Goal: Find specific page/section: Find specific page/section

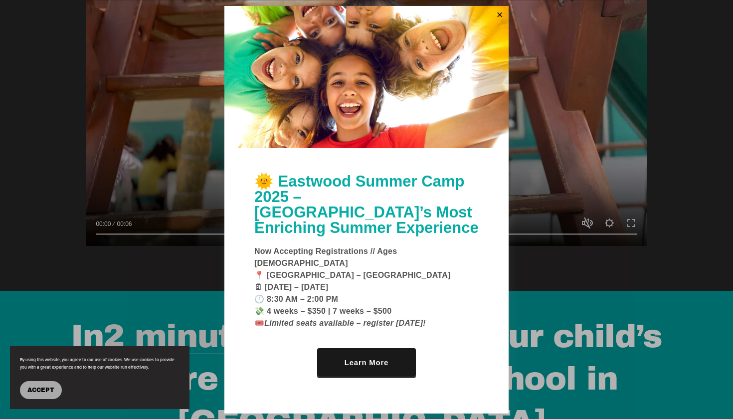
click at [633, 277] on div at bounding box center [366, 209] width 733 height 419
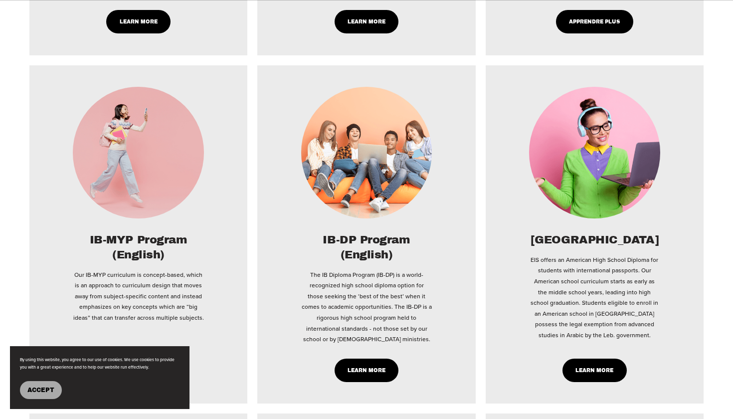
scroll to position [1893, 0]
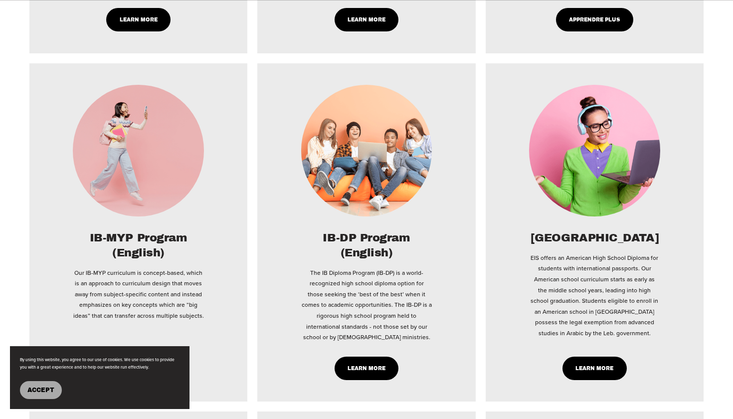
click at [141, 357] on link "Learn More" at bounding box center [138, 368] width 64 height 23
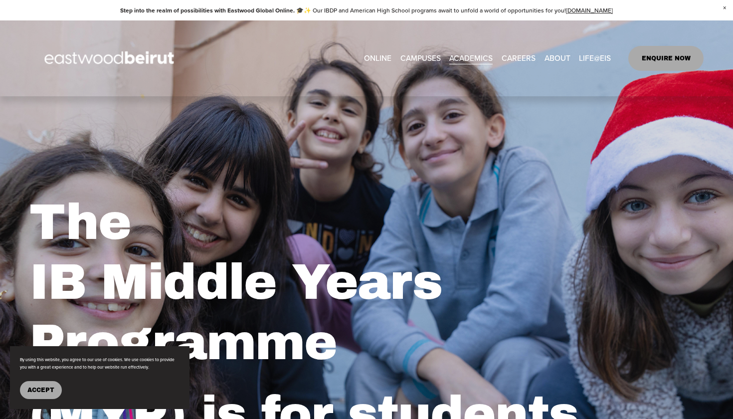
click at [418, 63] on span "CAMPUSES" at bounding box center [421, 58] width 40 height 14
click at [427, 56] on span "CAMPUSES" at bounding box center [421, 58] width 40 height 14
click at [424, 50] on div "ONLINE CAMPUSES EASTWOOD COLLEGE KAFARSHIMA EASTWOOD INTERNATIONAL SCHOOL ERBIL…" at bounding box center [320, 58] width 582 height 51
click at [424, 62] on span "CAMPUSES" at bounding box center [421, 58] width 40 height 14
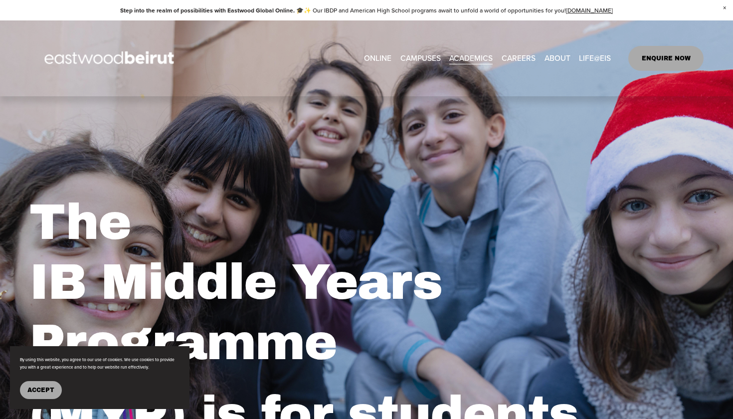
click at [424, 62] on span "CAMPUSES" at bounding box center [421, 58] width 40 height 14
click at [381, 59] on link "ONLINE" at bounding box center [377, 57] width 27 height 15
